Goal: Navigation & Orientation: Find specific page/section

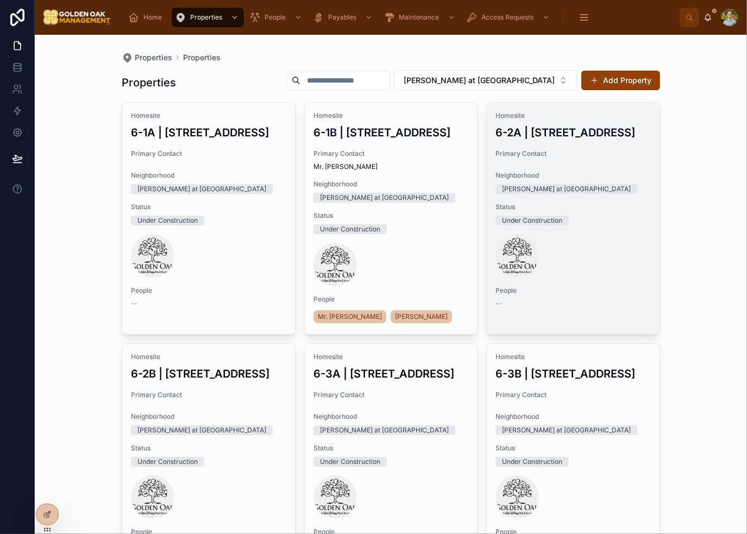
drag, startPoint x: 667, startPoint y: 185, endPoint x: 654, endPoint y: 200, distance: 20.0
click at [667, 186] on div "Properties Properties Properties [GEOGRAPHIC_DATA] at [GEOGRAPHIC_DATA] Add Pro…" at bounding box center [391, 284] width 712 height 499
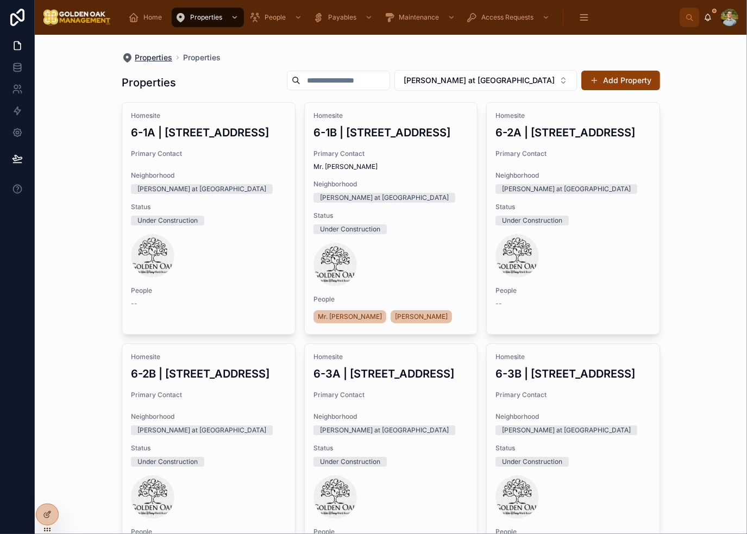
click at [156, 60] on span "Properties" at bounding box center [153, 57] width 37 height 11
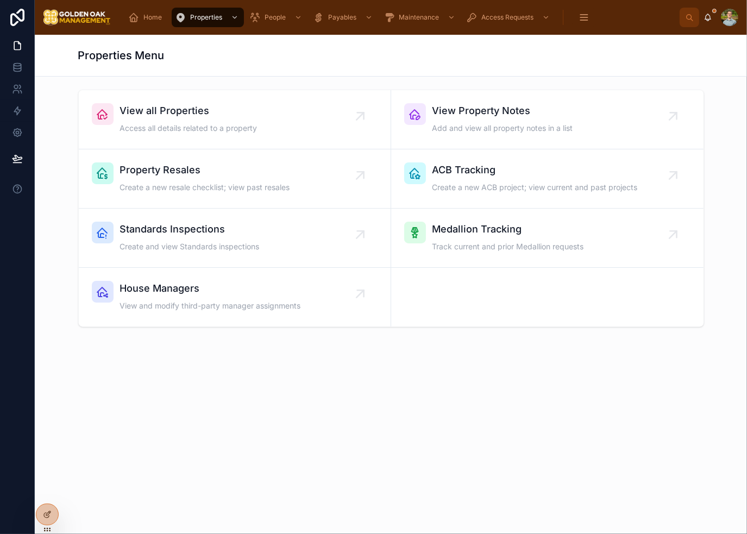
click at [137, 32] on div "Home Properties People Payables Maintenance Access Requests Tasks & Projects Me…" at bounding box center [391, 17] width 712 height 35
click at [140, 21] on div "Home" at bounding box center [147, 17] width 38 height 17
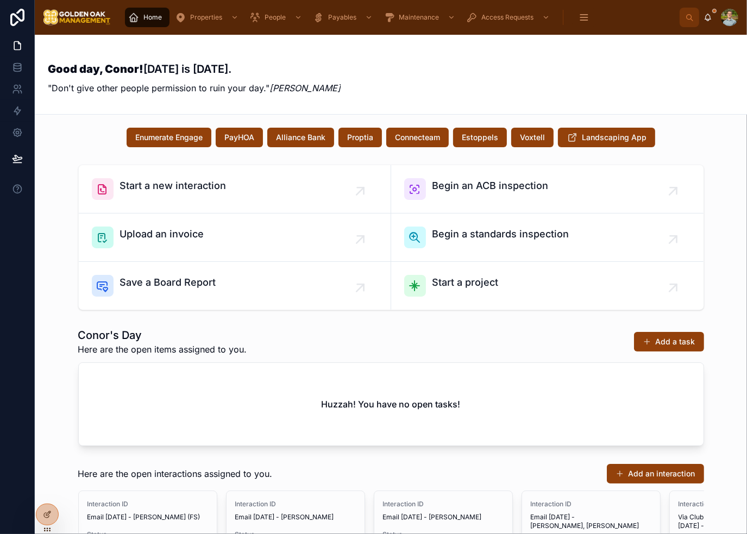
click at [661, 50] on div "Good day, Conor! [DATE] is [DATE]. "Don't give other people permission to ruin …" at bounding box center [391, 74] width 686 height 53
click at [406, 93] on div "Good day, Conor! [DATE] is [DATE]. "Don't give other people permission to ruin …" at bounding box center [391, 74] width 686 height 53
